Goal: Find contact information: Find contact information

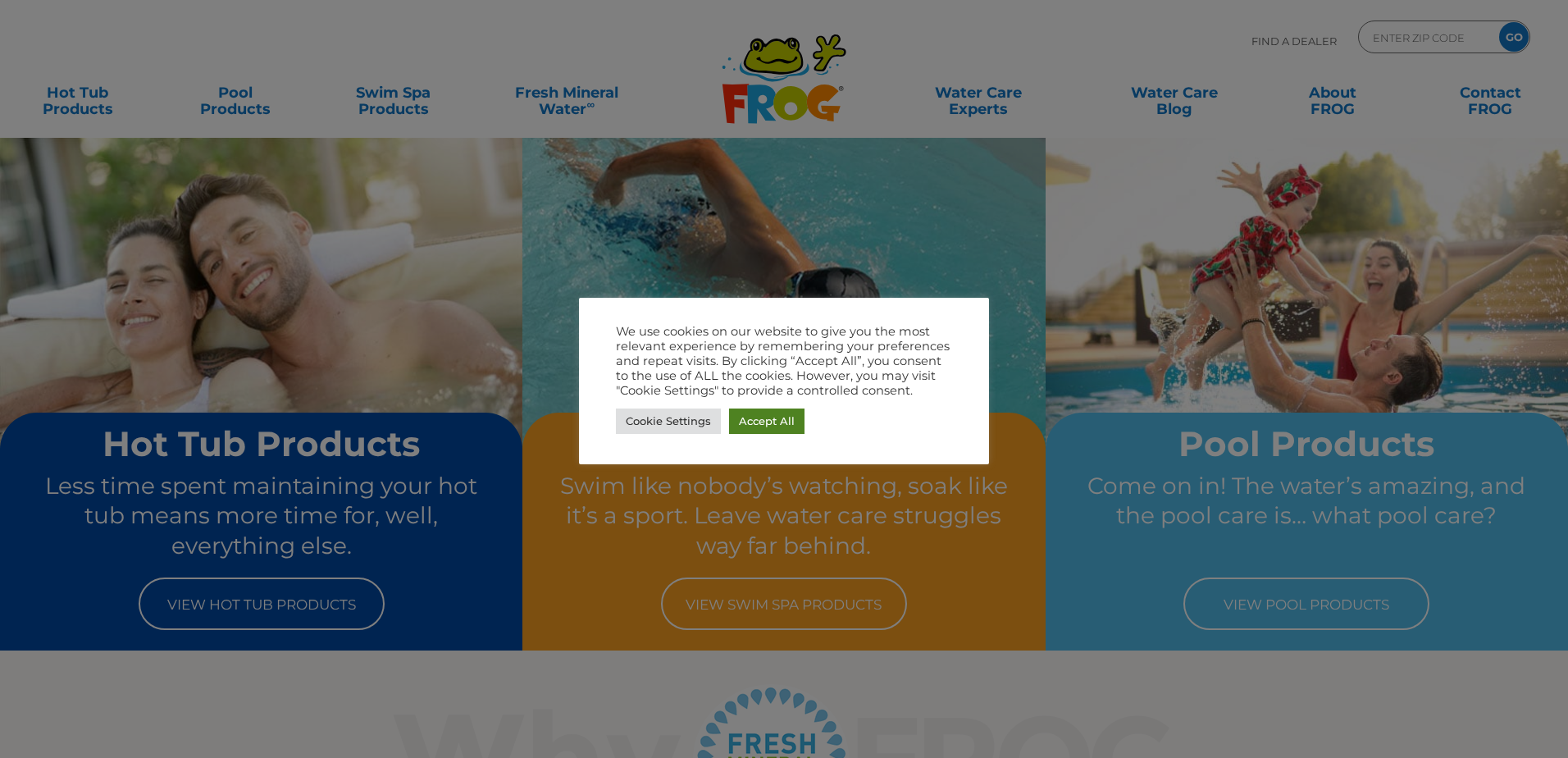
click at [789, 424] on link "Accept All" at bounding box center [767, 421] width 76 height 26
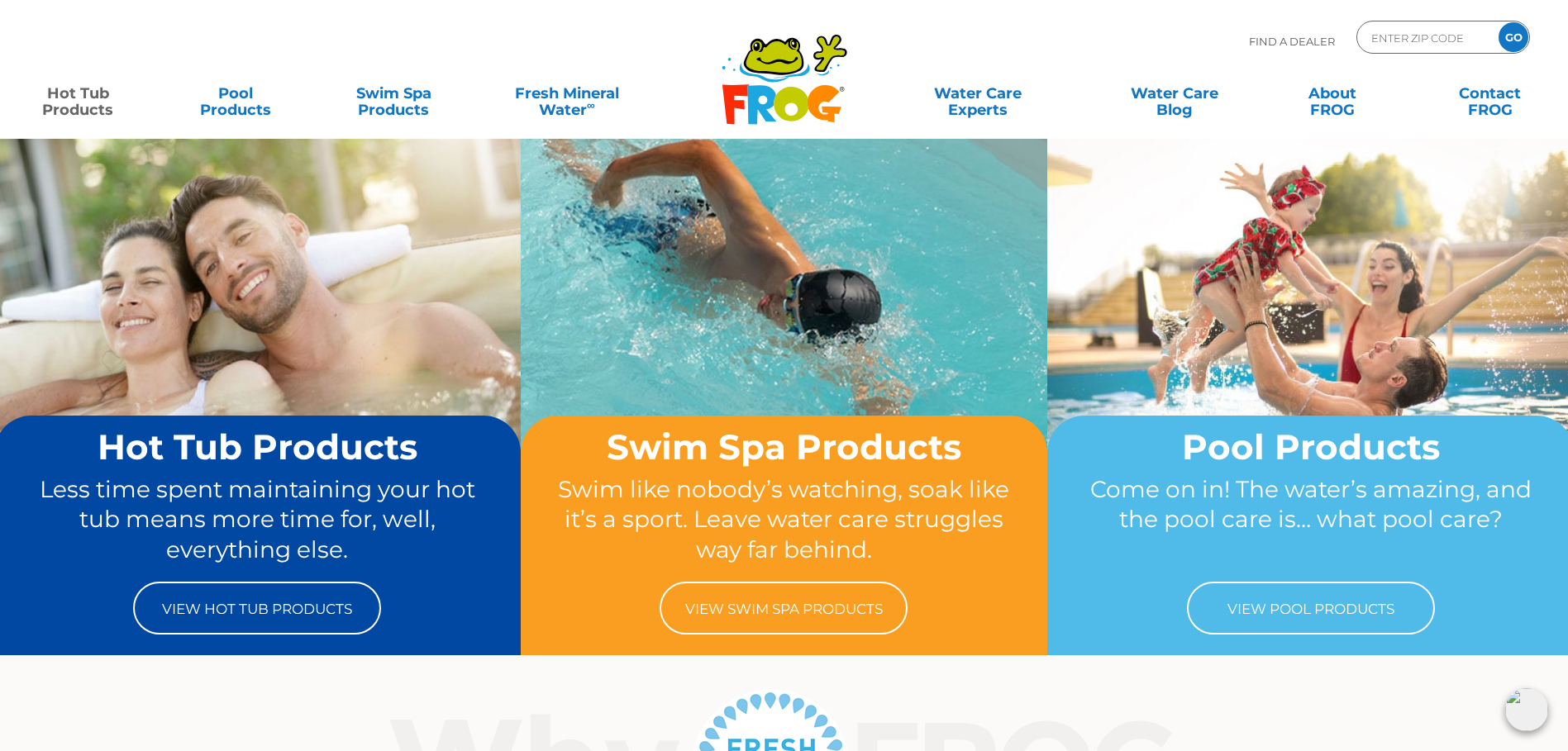
click at [86, 106] on link "Hot Tub Products" at bounding box center [78, 94] width 124 height 33
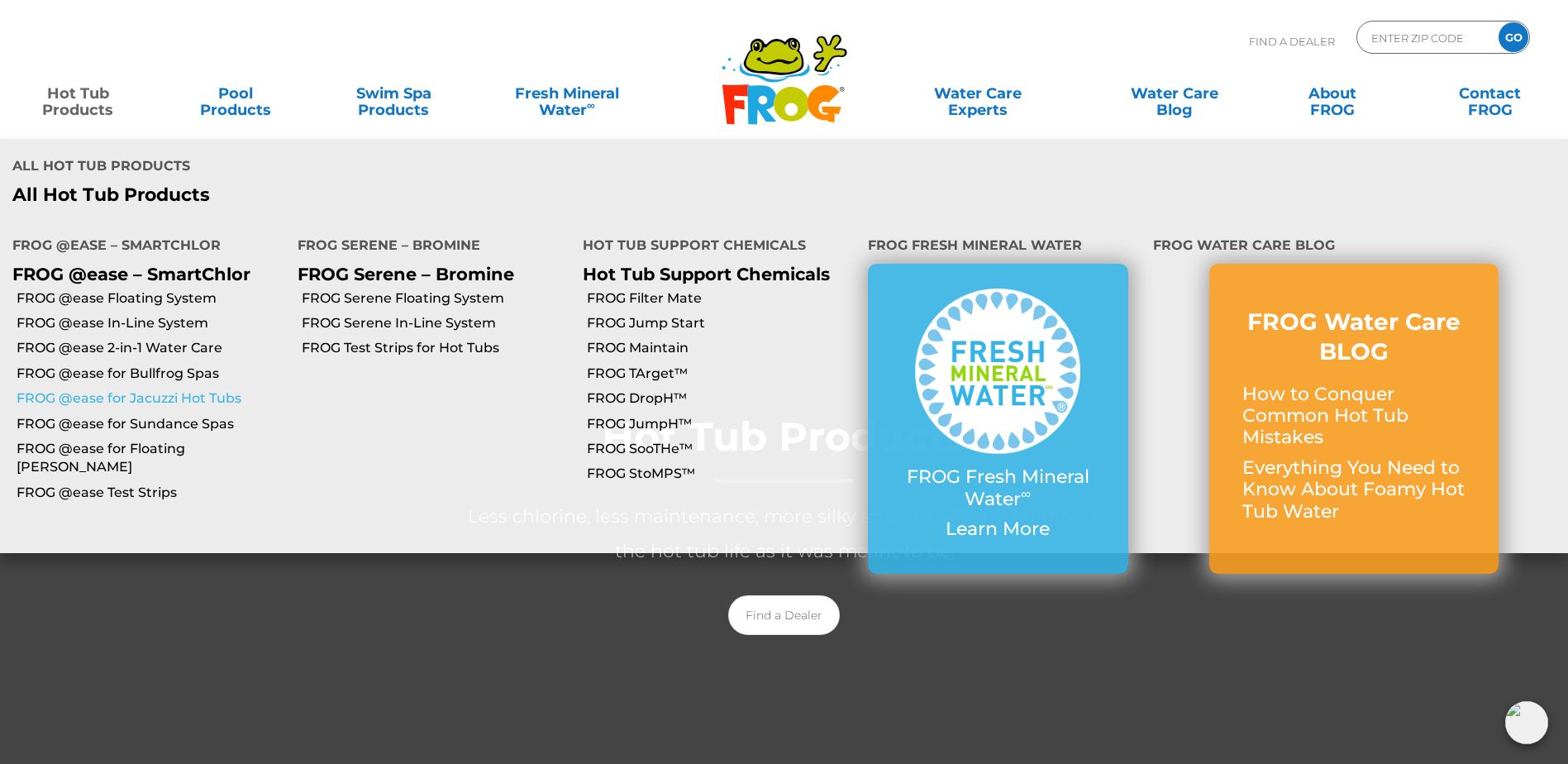
click at [130, 389] on link "FROG @ease for Jacuzzi Hot Tubs" at bounding box center [151, 399] width 269 height 19
click at [161, 389] on link "FROG @ease for Jacuzzi Hot Tubs" at bounding box center [151, 399] width 269 height 19
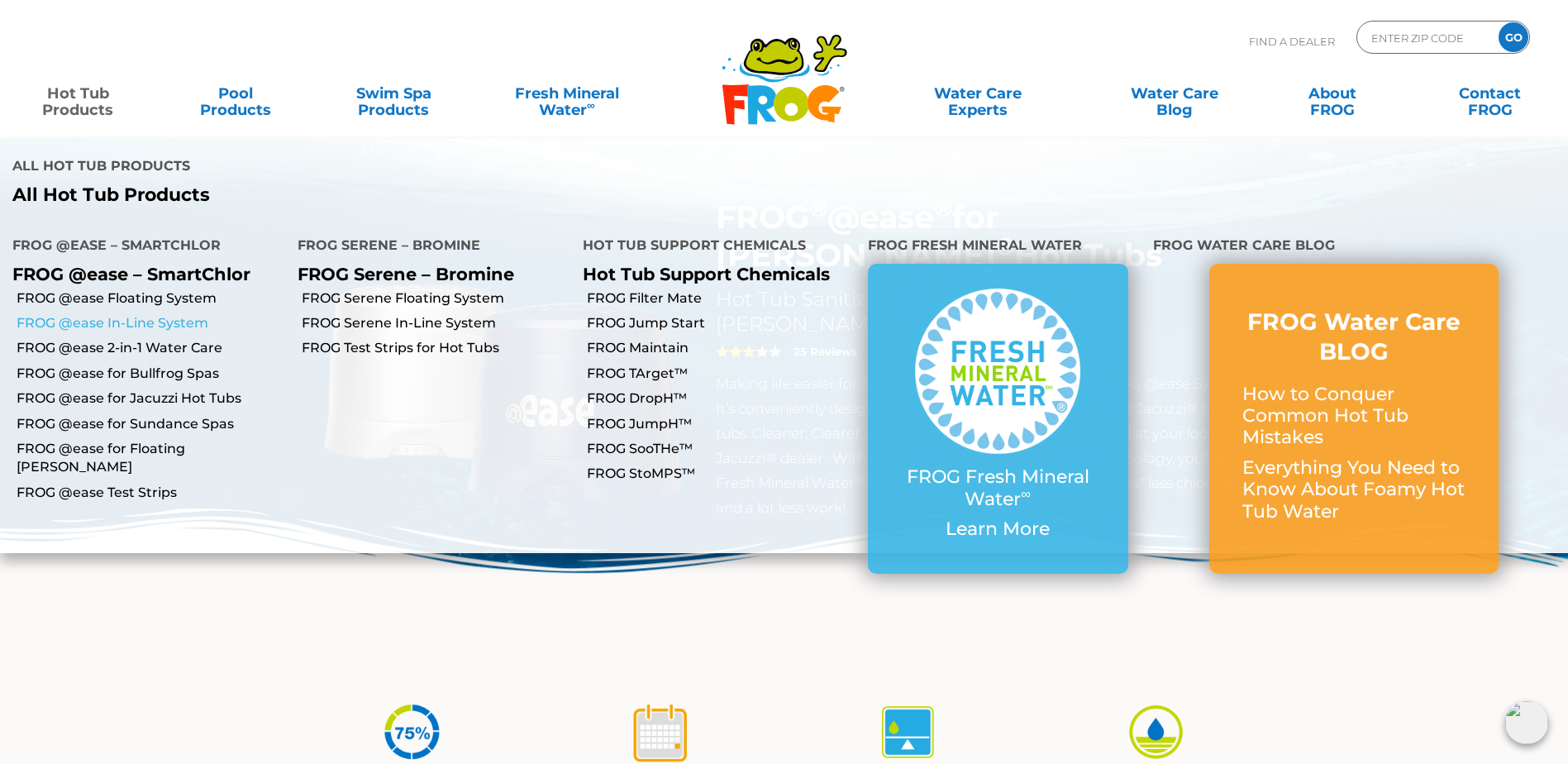
click at [123, 314] on link "FROG @ease In-Line System" at bounding box center [151, 323] width 269 height 19
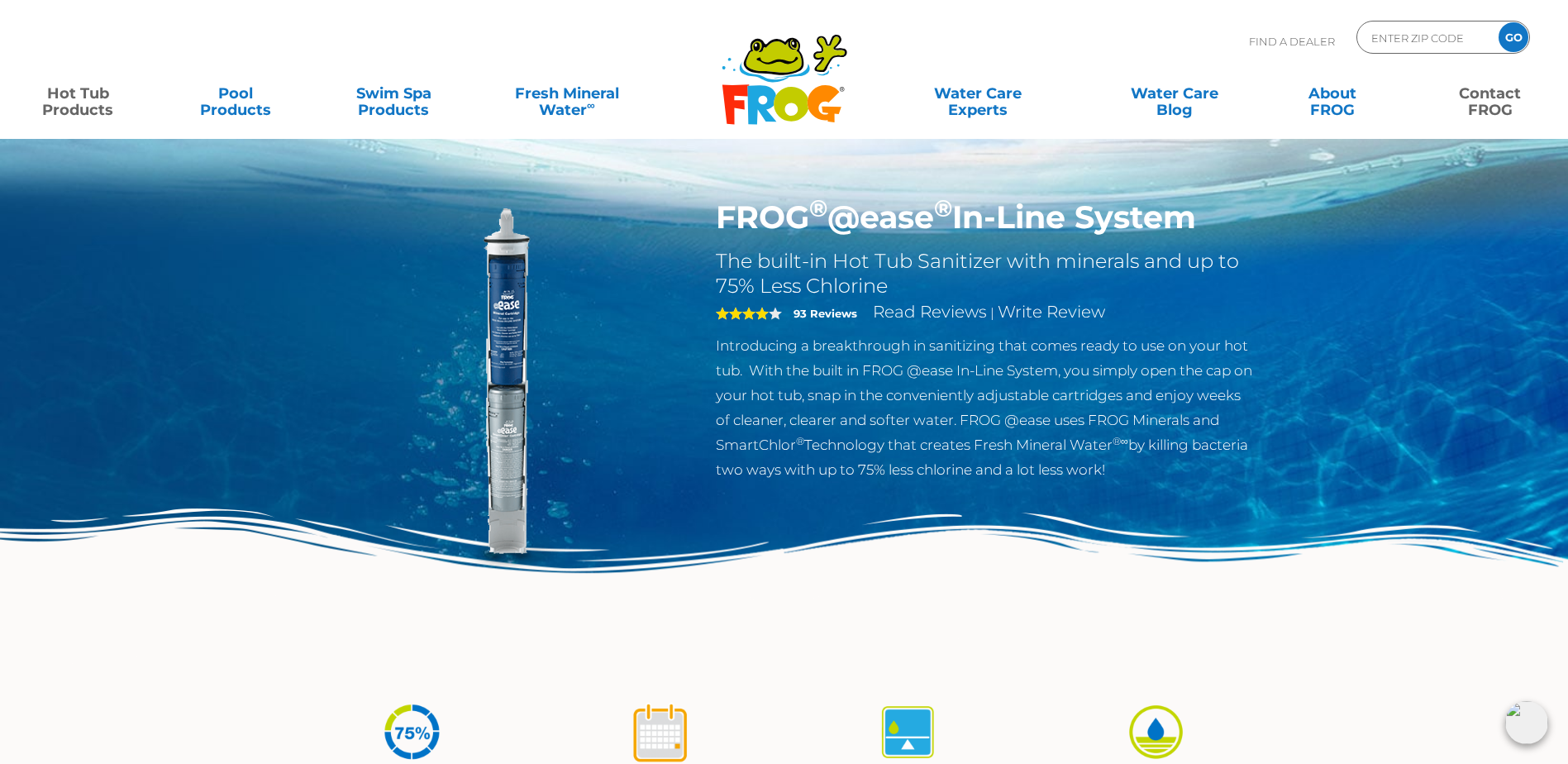
click at [1483, 104] on link "Contact FROG" at bounding box center [1490, 94] width 124 height 33
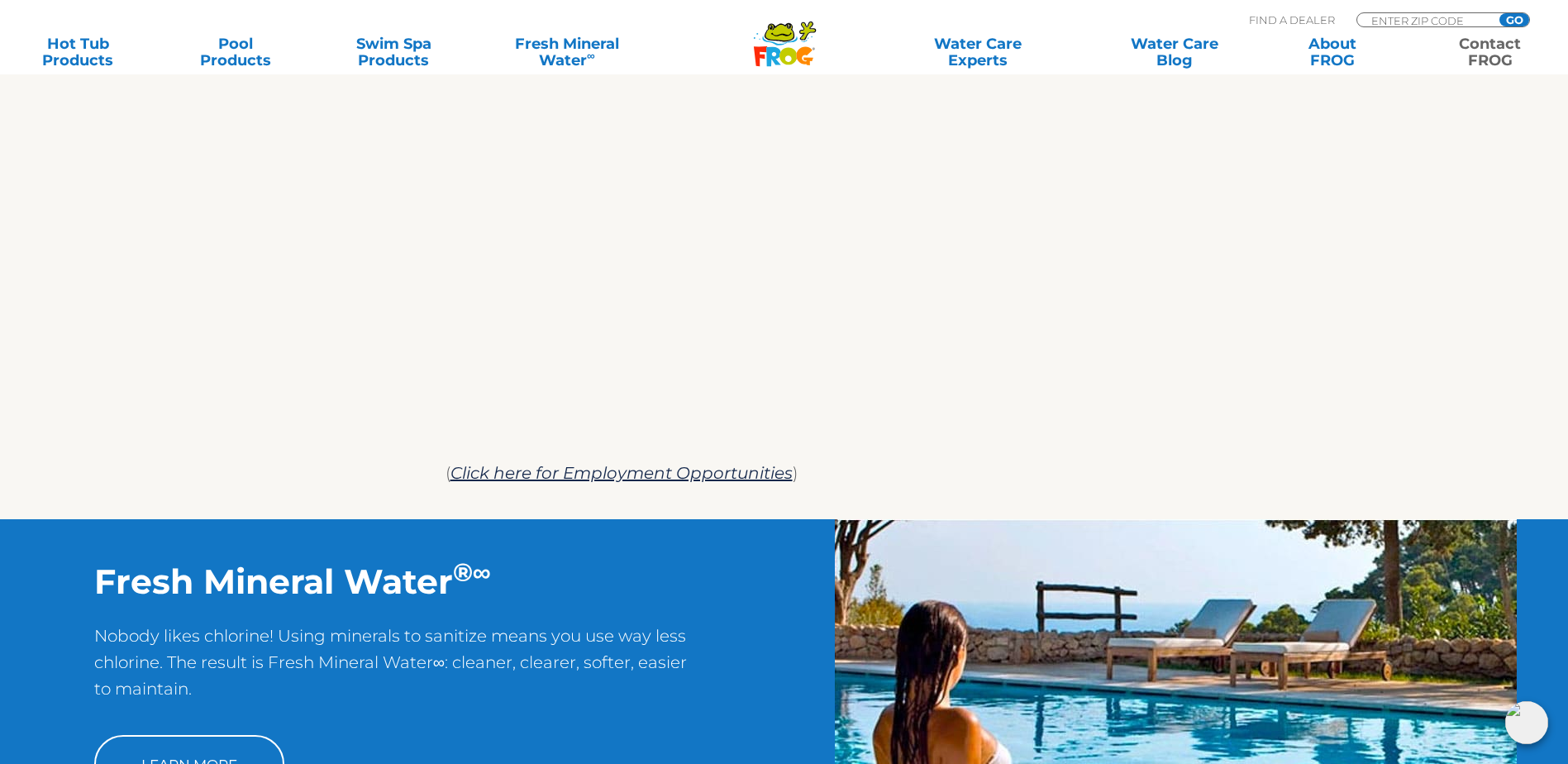
scroll to position [1012, 0]
